Goal: Information Seeking & Learning: Find specific fact

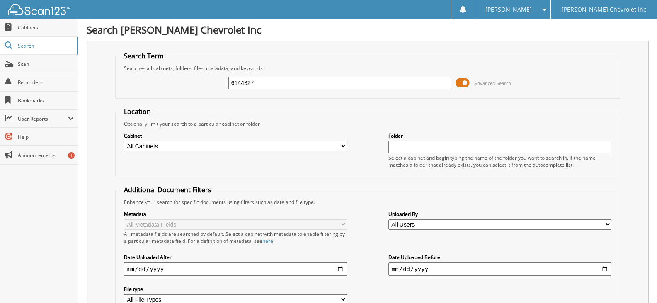
type input "6144327"
click at [237, 144] on select "All Cabinets ACCOUNTS PAYABLE AUDITS CAR DEALS CUSTOMER PAY - SERVICE PARTS TIC…" at bounding box center [235, 146] width 223 height 10
select select "9038"
click at [124, 141] on select "All Cabinets ACCOUNTS PAYABLE AUDITS CAR DEALS CUSTOMER PAY - SERVICE PARTS TIC…" at bounding box center [235, 146] width 223 height 10
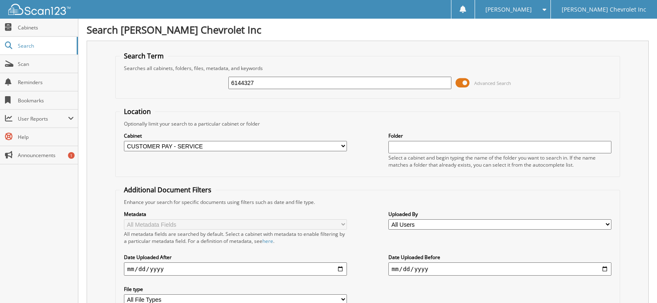
click at [398, 82] on input "6144327" at bounding box center [339, 83] width 223 height 12
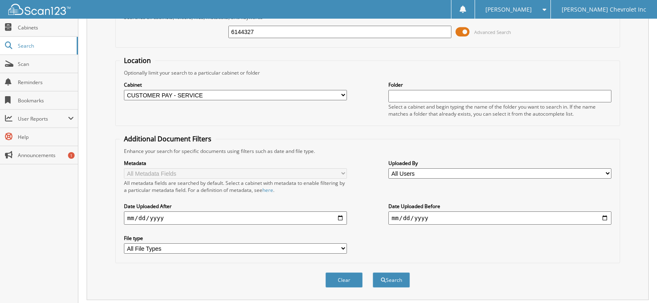
scroll to position [41, 0]
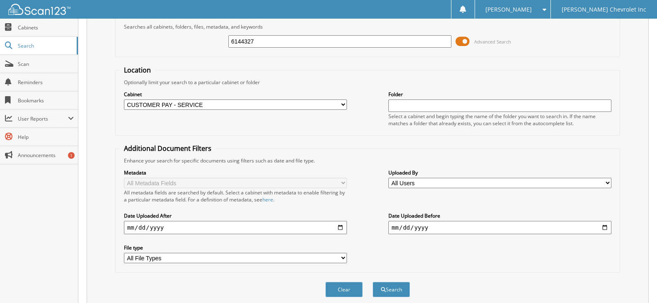
click at [220, 104] on select "All Cabinets ACCOUNTS PAYABLE AUDITS CAR DEALS CUSTOMER PAY - SERVICE PARTS TIC…" at bounding box center [235, 104] width 223 height 10
click at [215, 107] on select "All Cabinets ACCOUNTS PAYABLE AUDITS CAR DEALS CUSTOMER PAY - SERVICE PARTS TIC…" at bounding box center [235, 104] width 223 height 10
click at [404, 102] on input "text" at bounding box center [499, 105] width 223 height 12
type input "6144327"
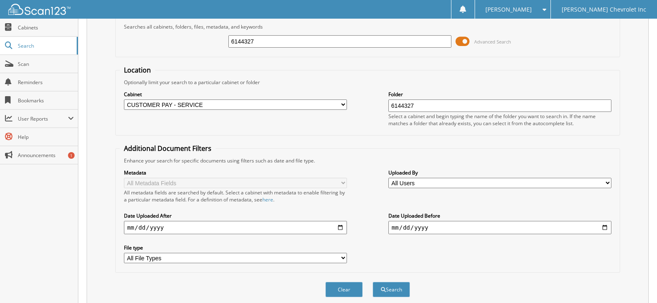
click at [372, 282] on button "Search" at bounding box center [390, 289] width 37 height 15
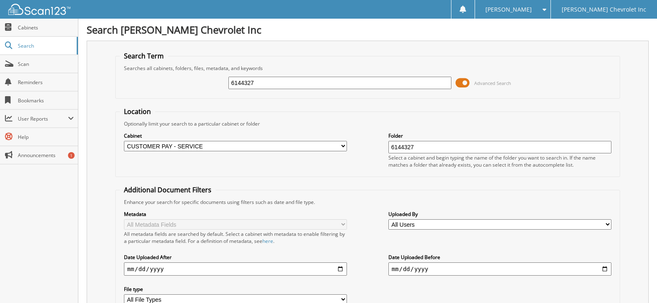
drag, startPoint x: 299, startPoint y: 82, endPoint x: 173, endPoint y: 77, distance: 126.0
click at [173, 77] on div "6144327 Advanced Search" at bounding box center [367, 83] width 495 height 22
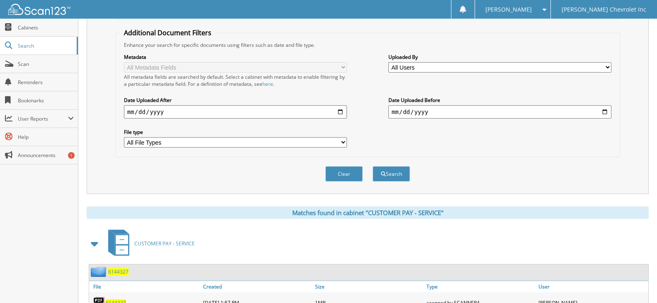
scroll to position [193, 0]
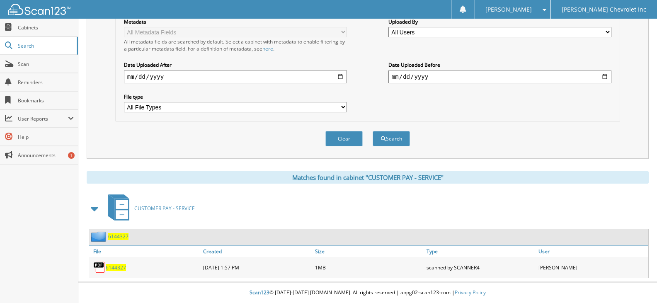
click at [121, 234] on span "6144327" at bounding box center [118, 236] width 20 height 7
